Goal: Check status: Check status

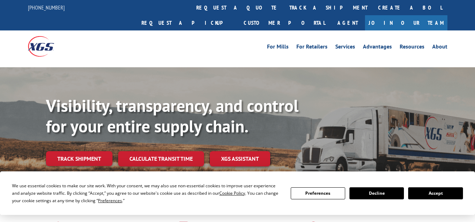
click at [92, 151] on div "Visibility, transparency, and control for your entire supply chain. Track shipm…" at bounding box center [260, 145] width 429 height 99
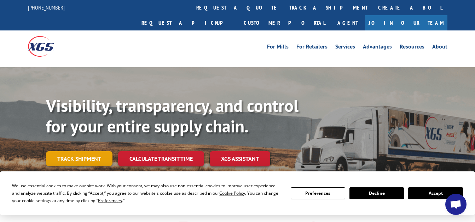
click at [89, 151] on link "Track shipment" at bounding box center [79, 158] width 67 height 15
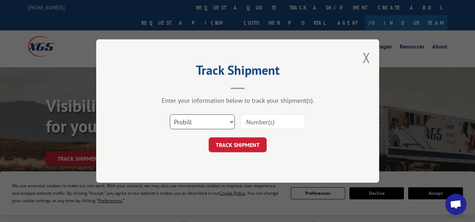
click at [229, 125] on select "Select category... Probill BOL PO" at bounding box center [202, 121] width 65 height 15
select select "bol"
click at [170, 114] on select "Select category... Probill BOL PO" at bounding box center [202, 121] width 65 height 15
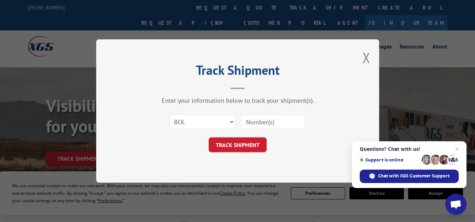
click at [254, 126] on input at bounding box center [272, 121] width 65 height 15
type input "3374165"
click at [248, 145] on button "TRACK SHIPMENT" at bounding box center [238, 144] width 58 height 15
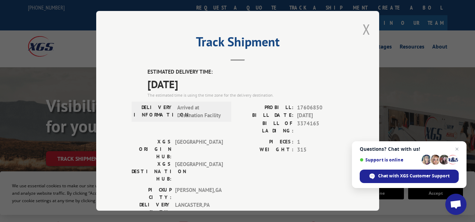
click at [365, 35] on button "Close modal" at bounding box center [367, 29] width 8 height 19
